Goal: Task Accomplishment & Management: Manage account settings

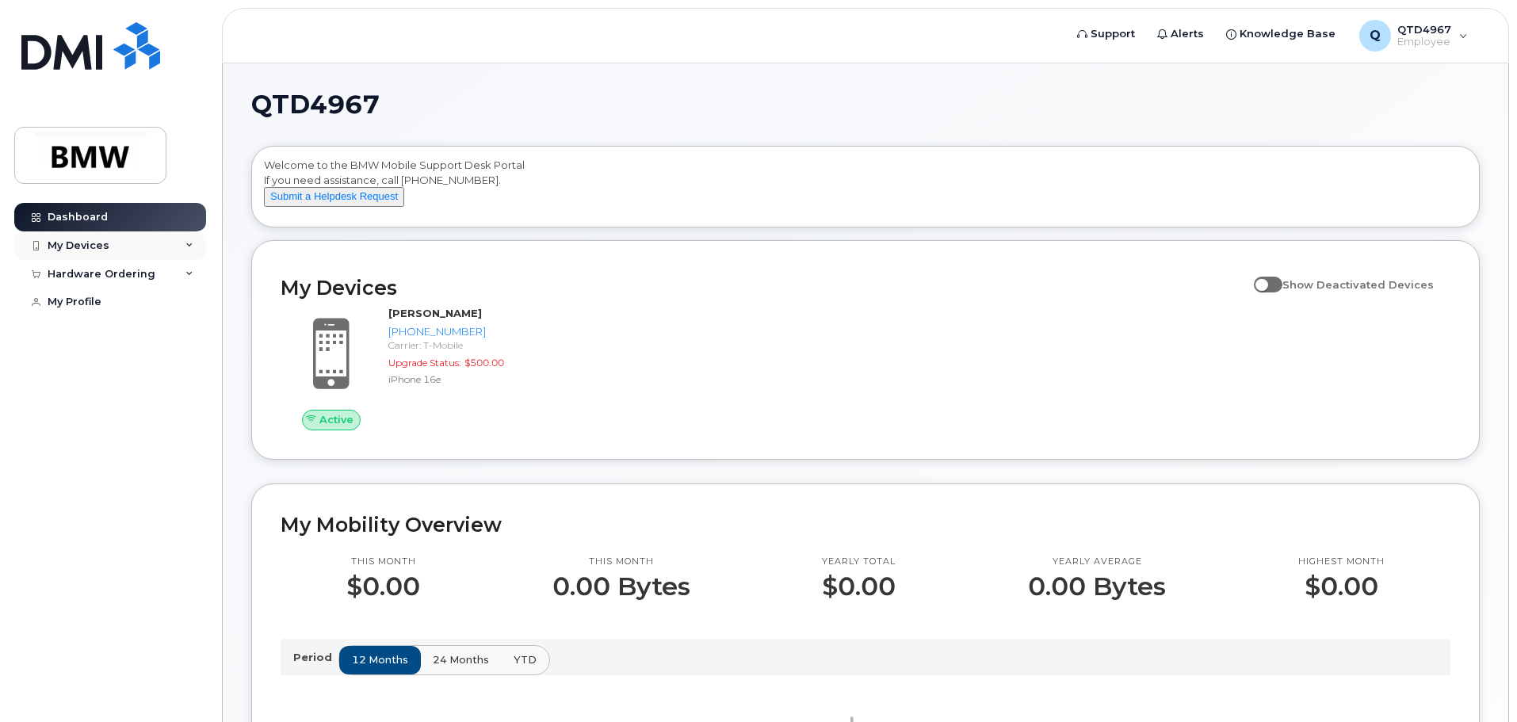
click at [82, 251] on div "My Devices" at bounding box center [79, 245] width 62 height 13
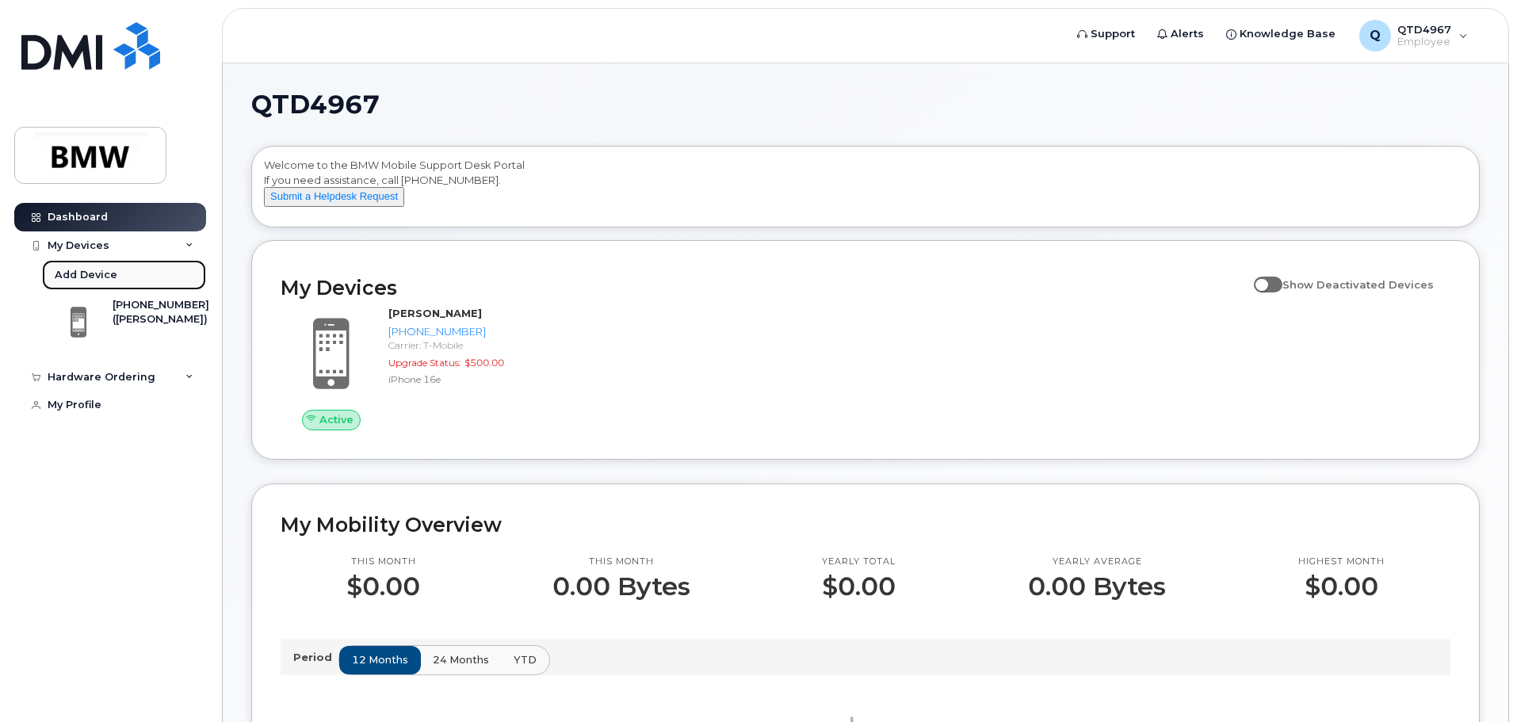
click at [97, 275] on div "Add Device" at bounding box center [86, 275] width 63 height 14
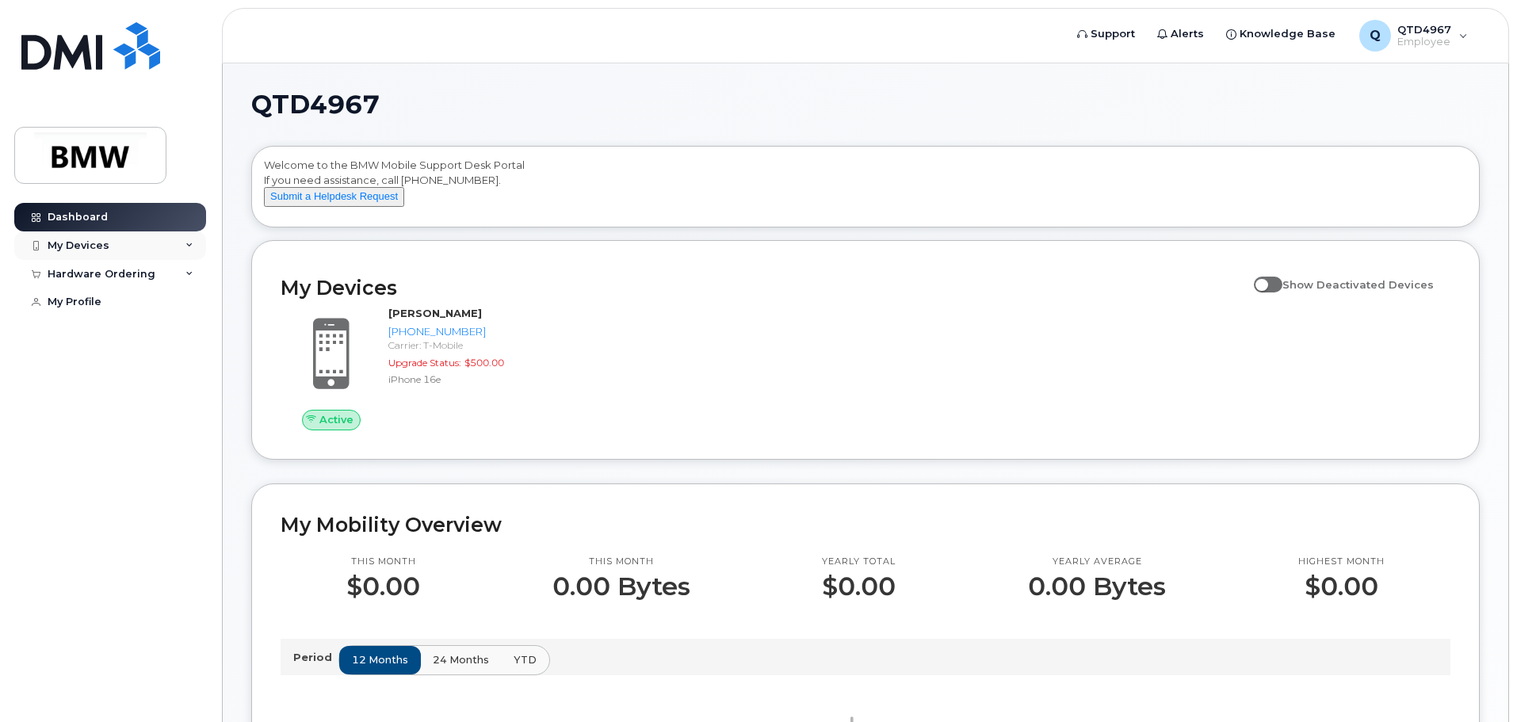
click at [195, 235] on div "My Devices" at bounding box center [110, 245] width 192 height 29
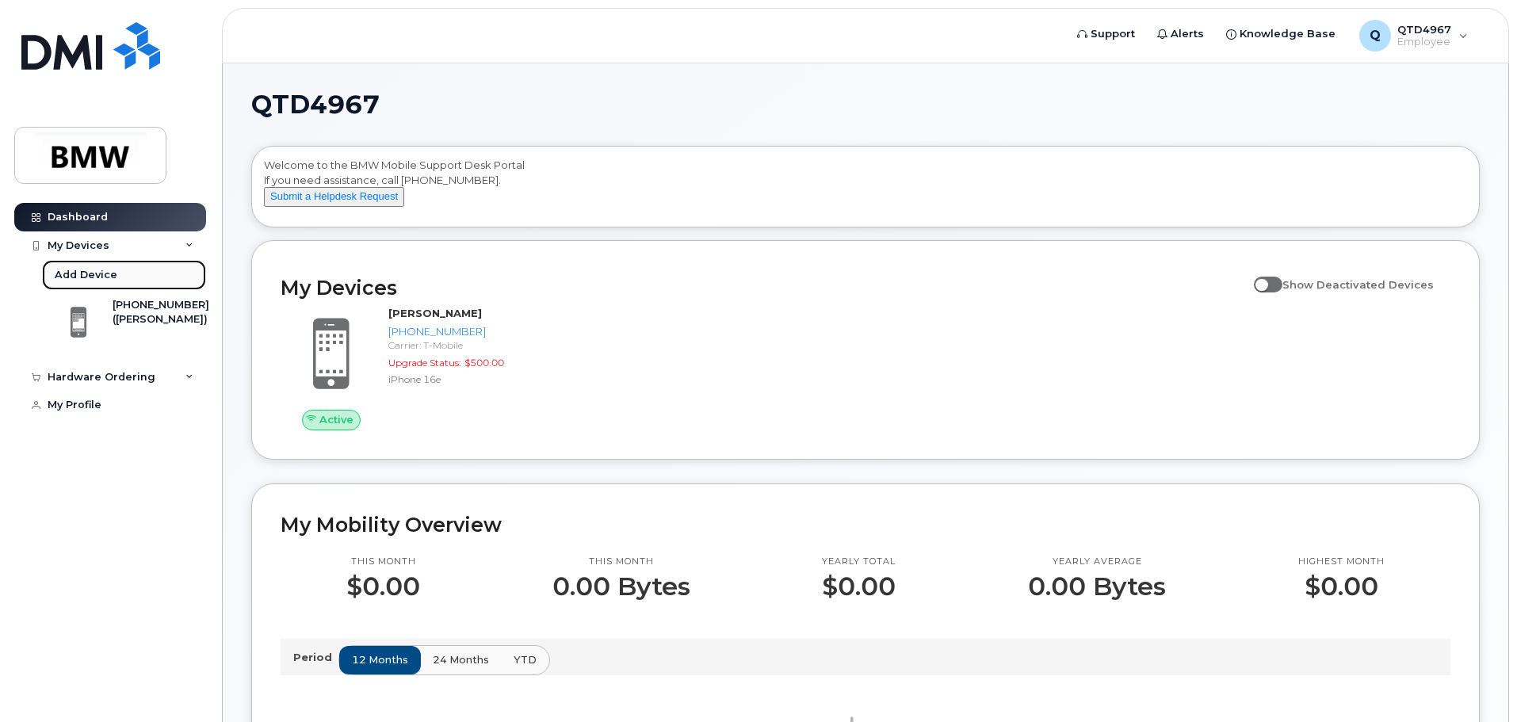
click at [81, 272] on div "Add Device" at bounding box center [86, 275] width 63 height 14
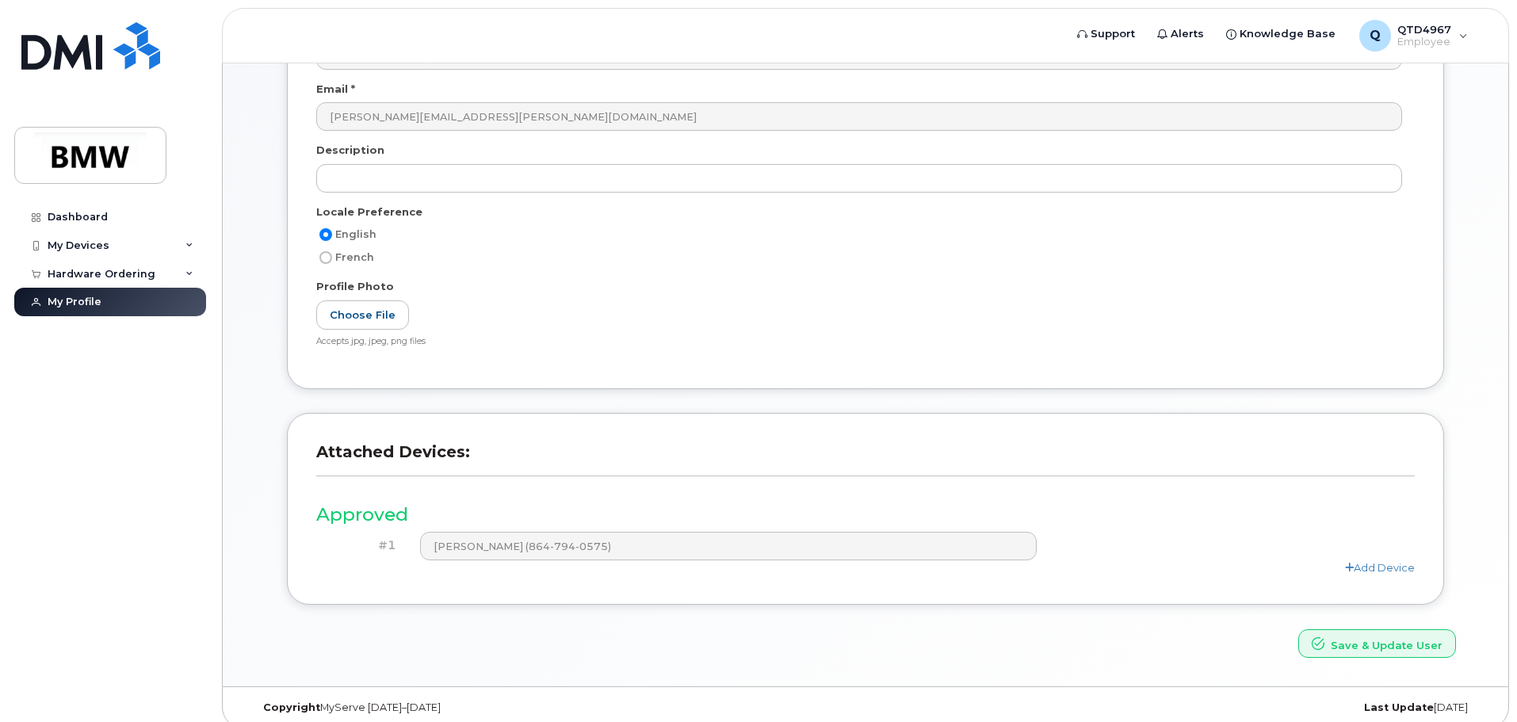
scroll to position [300, 0]
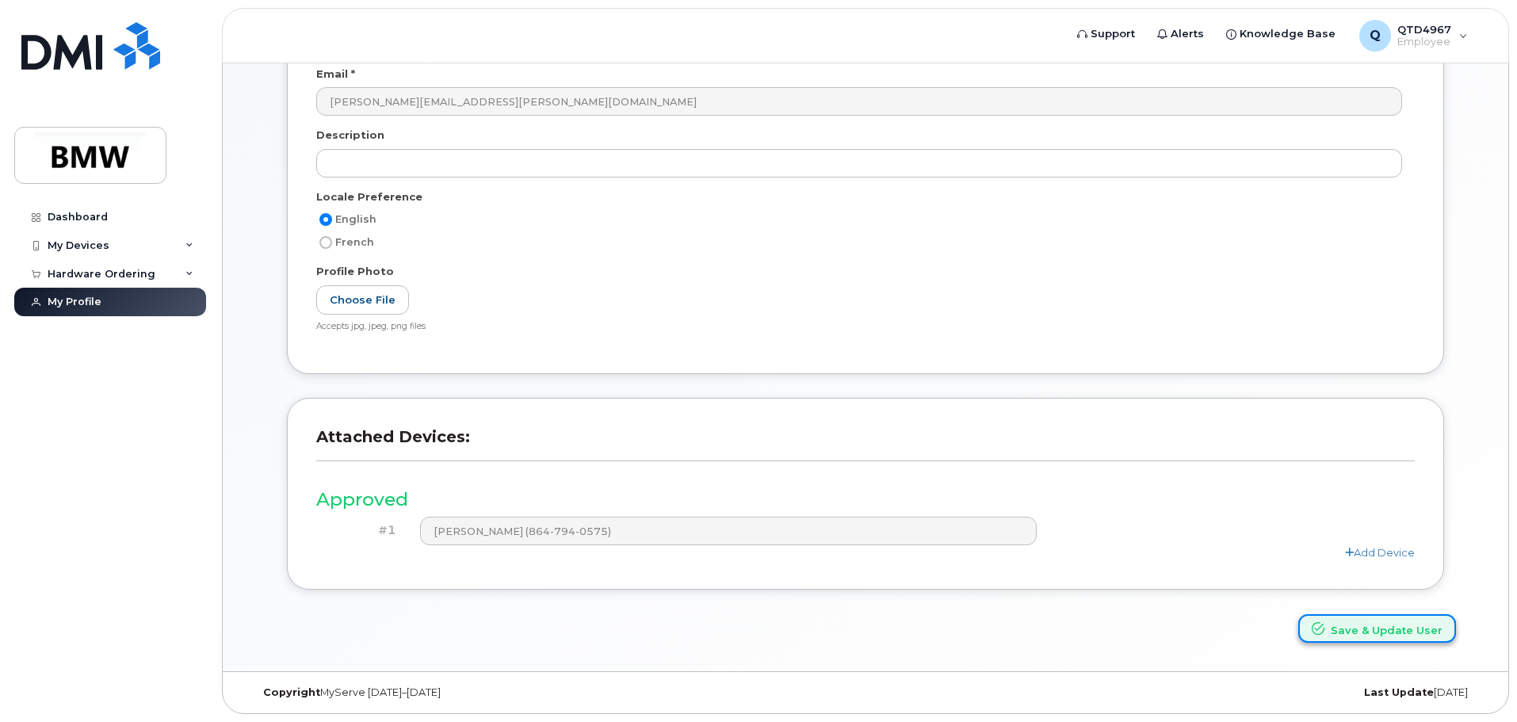
click at [1396, 639] on button "Save & Update User" at bounding box center [1377, 628] width 158 height 29
